Goal: Find specific page/section: Find specific page/section

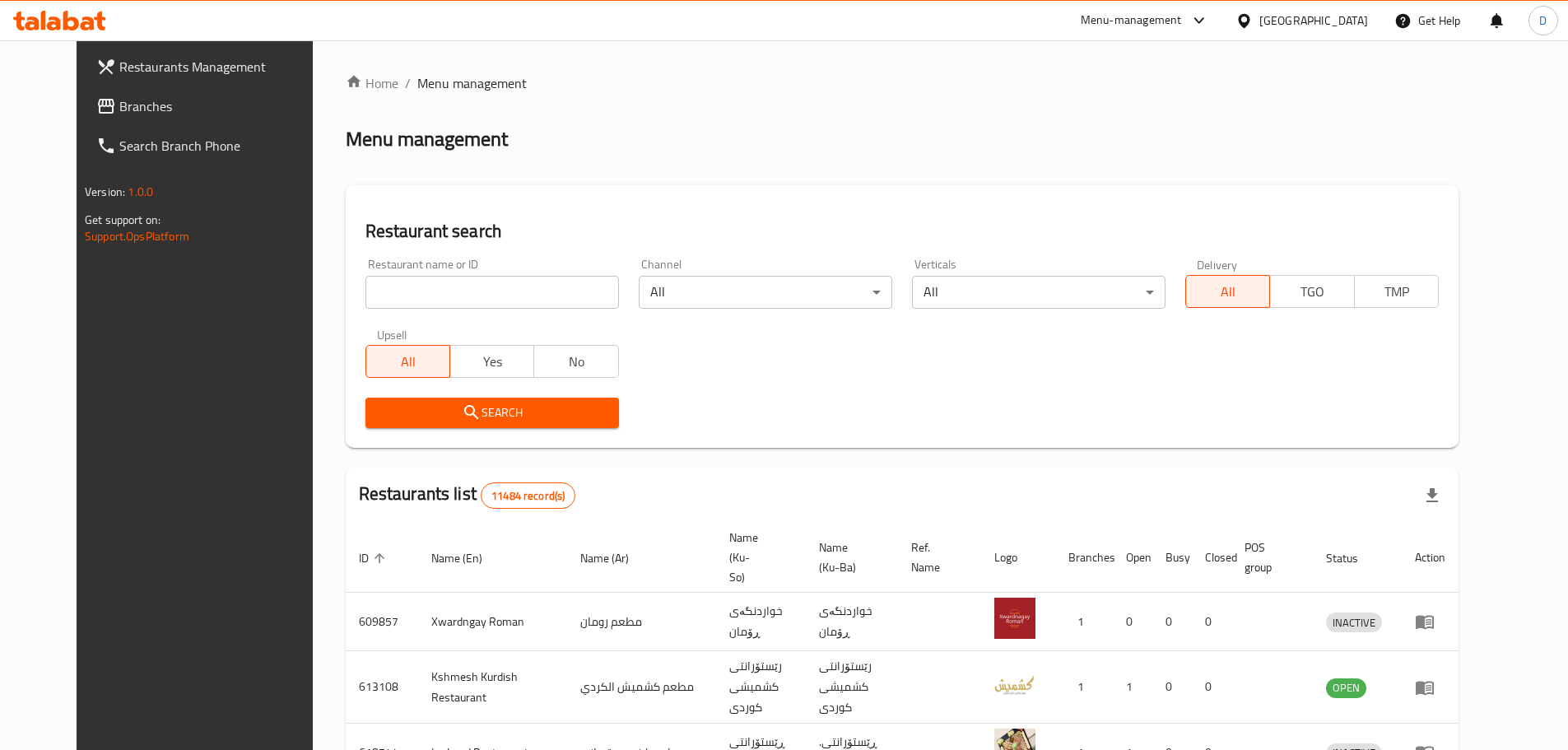
click at [586, 296] on input "search" at bounding box center [492, 292] width 254 height 33
type input "[PERSON_NAME]"
click at [495, 407] on span "Search" at bounding box center [492, 412] width 227 height 20
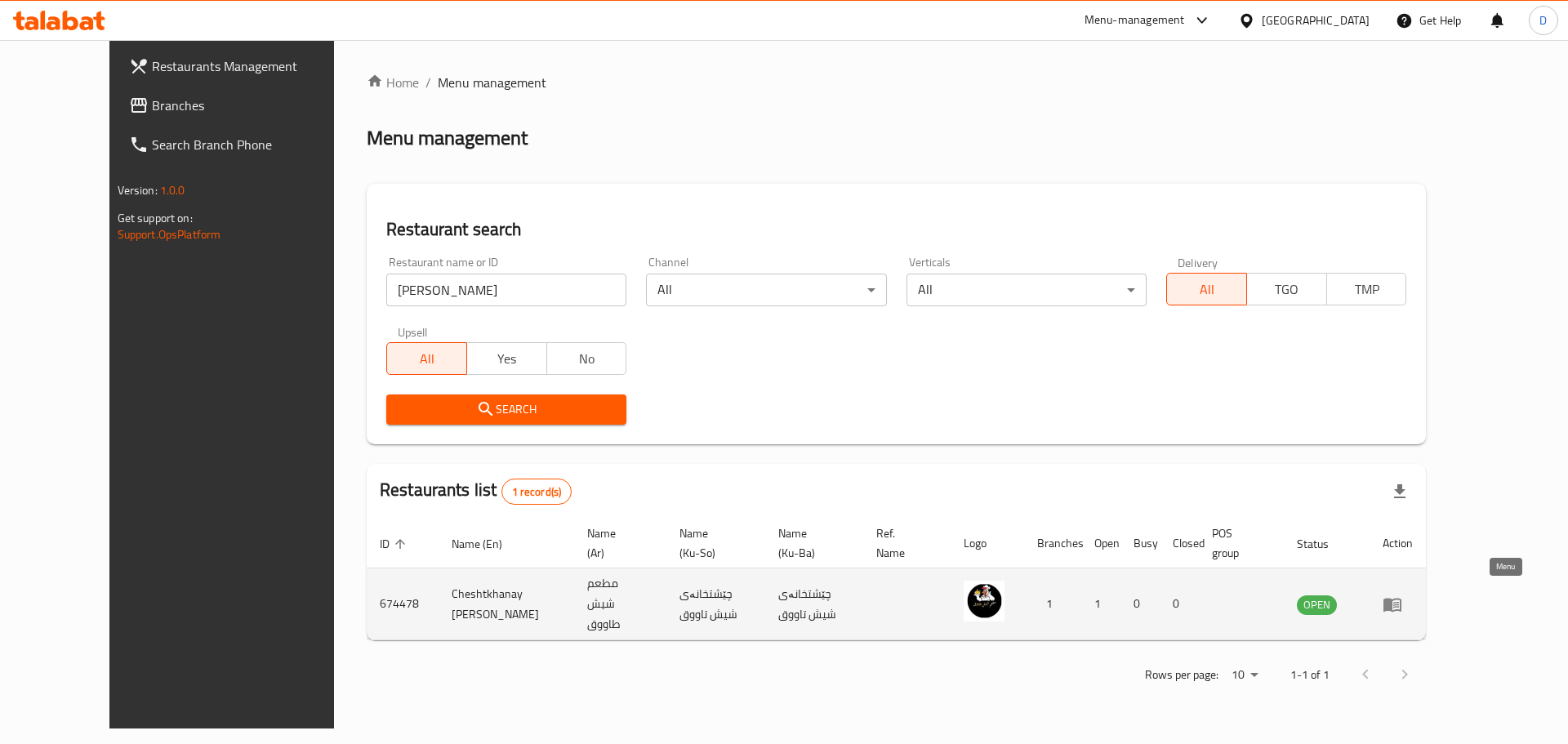
click at [1402, 598] on icon "enhanced table" at bounding box center [1393, 605] width 18 height 14
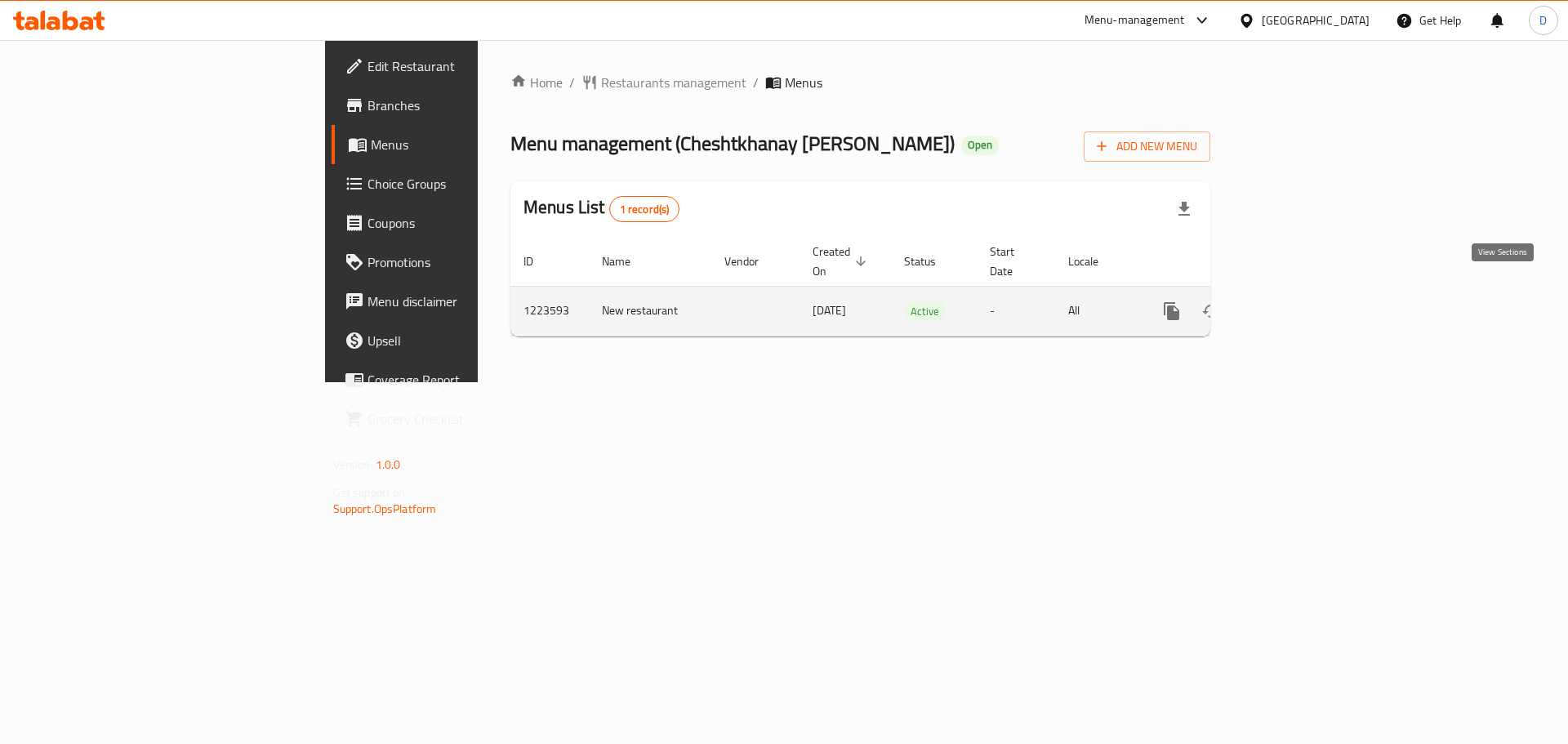
click at [1300, 302] on icon "enhanced table" at bounding box center [1290, 311] width 19 height 19
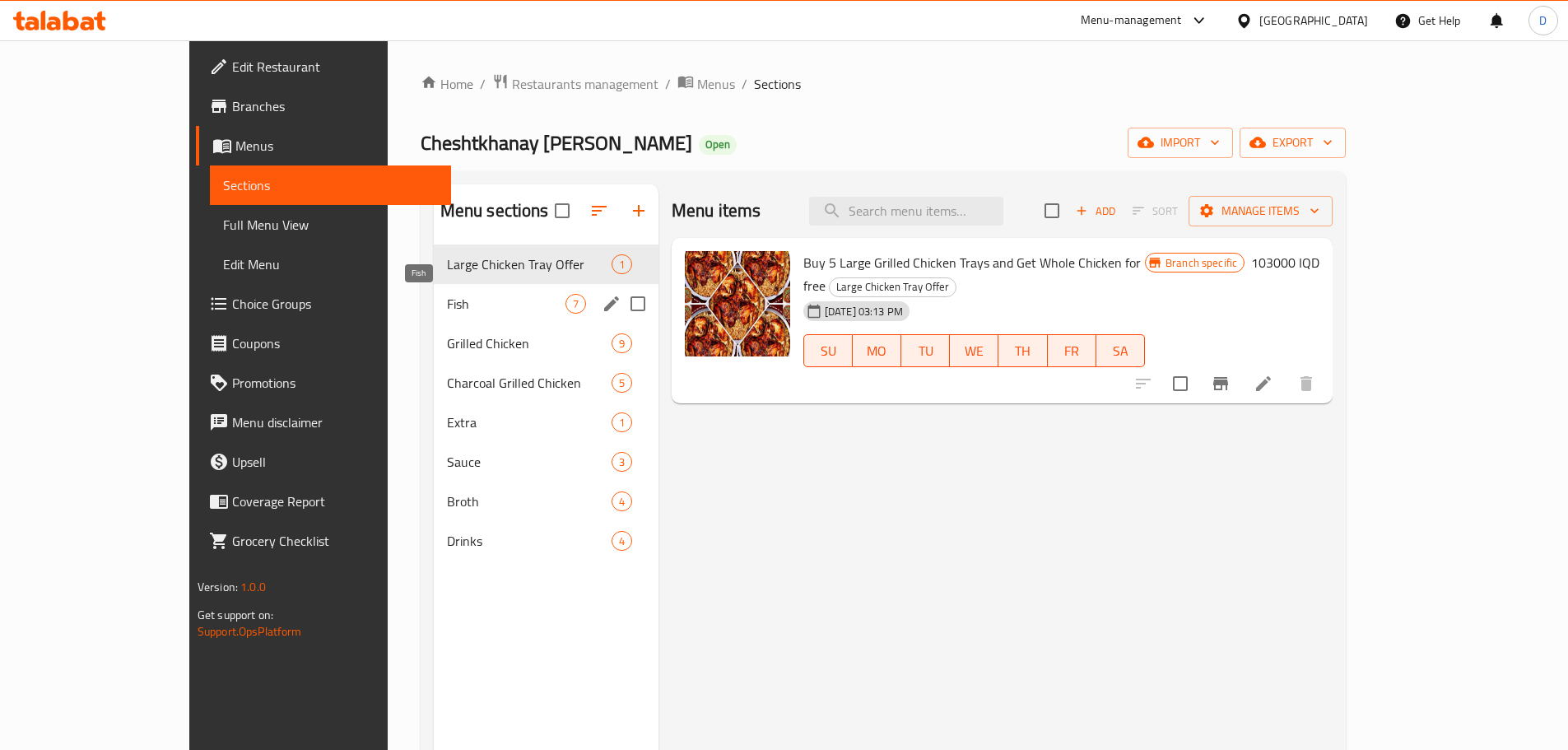
drag, startPoint x: 366, startPoint y: 305, endPoint x: 378, endPoint y: 327, distance: 25.1
click at [447, 305] on span "Fish" at bounding box center [506, 303] width 119 height 20
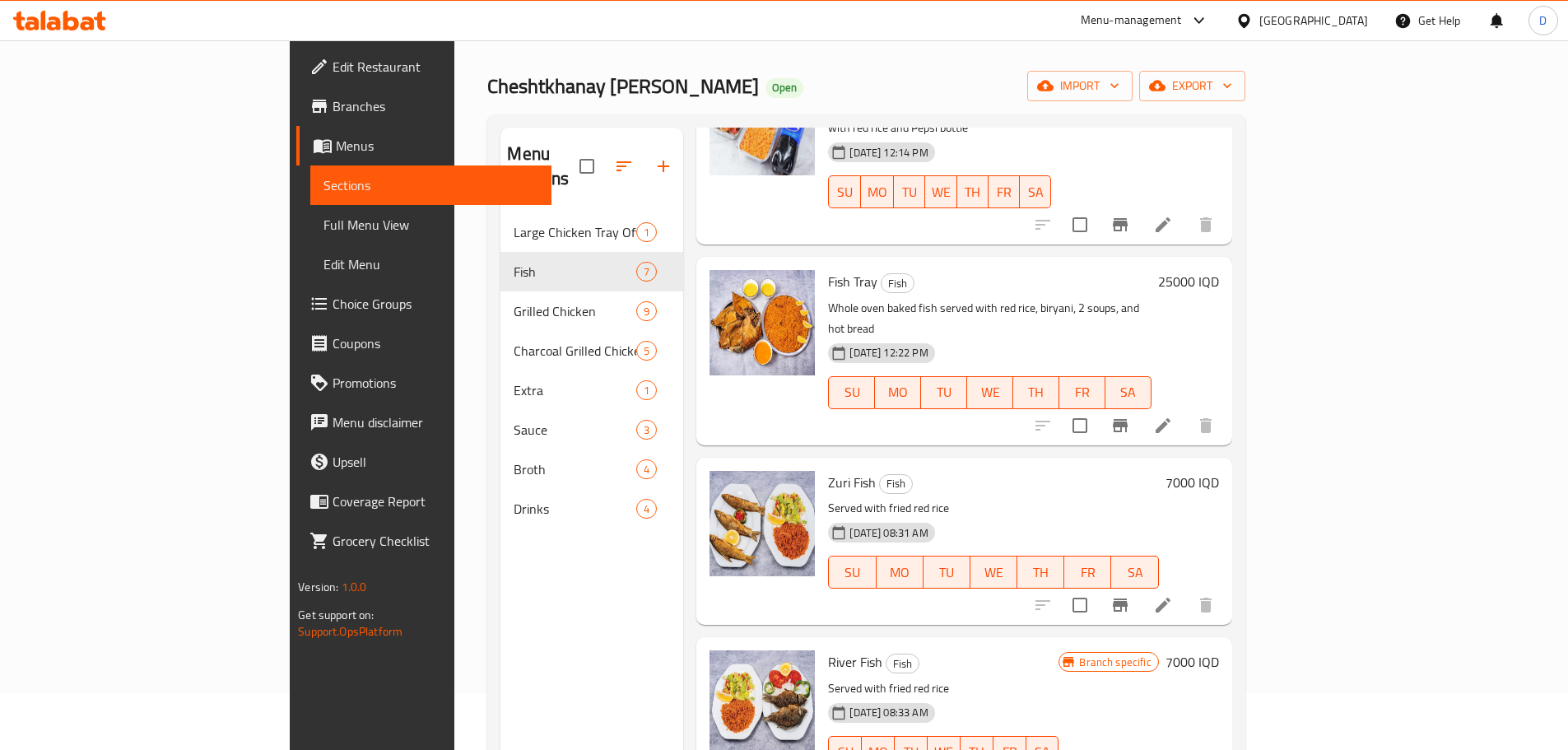
scroll to position [230, 0]
